Goal: Find specific page/section: Find specific page/section

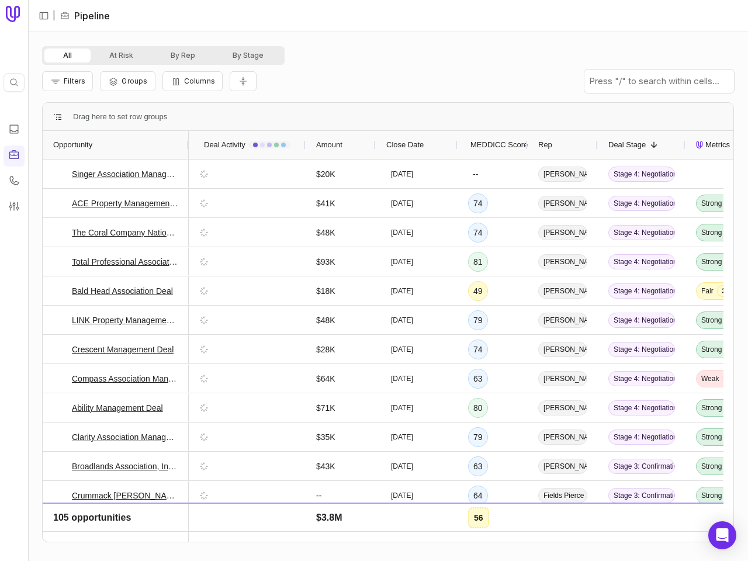
click at [14, 82] on icon at bounding box center [13, 82] width 9 height 9
click at [44, 16] on html "Quick search... Ctrl K | Pipeline All At Risk By Rep By Stage Filters Groups Co…" at bounding box center [374, 280] width 748 height 561
click at [67, 56] on html "Quick search... Ctrl K | Pipeline All At Risk By Rep By Stage Filters Groups Co…" at bounding box center [374, 280] width 748 height 561
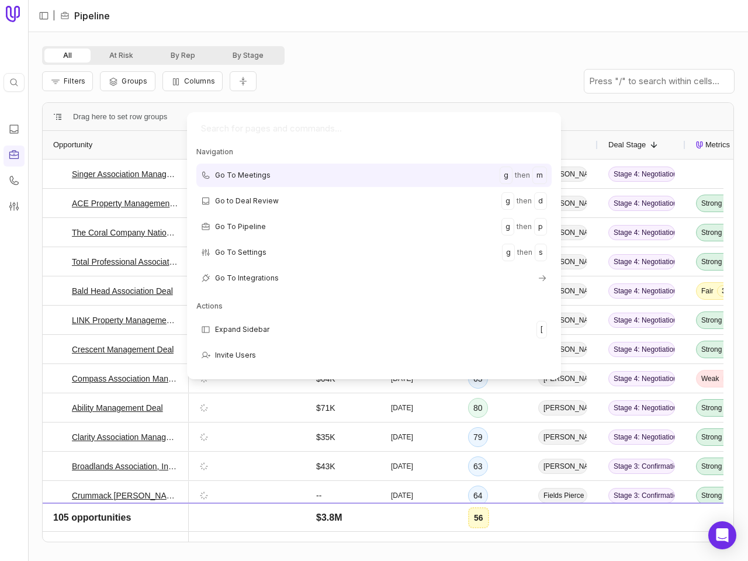
click at [121, 56] on html "Quick search... Ctrl K | Pipeline All At Risk By Rep By Stage Filters Groups Co…" at bounding box center [374, 280] width 748 height 561
